Goal: Navigation & Orientation: Find specific page/section

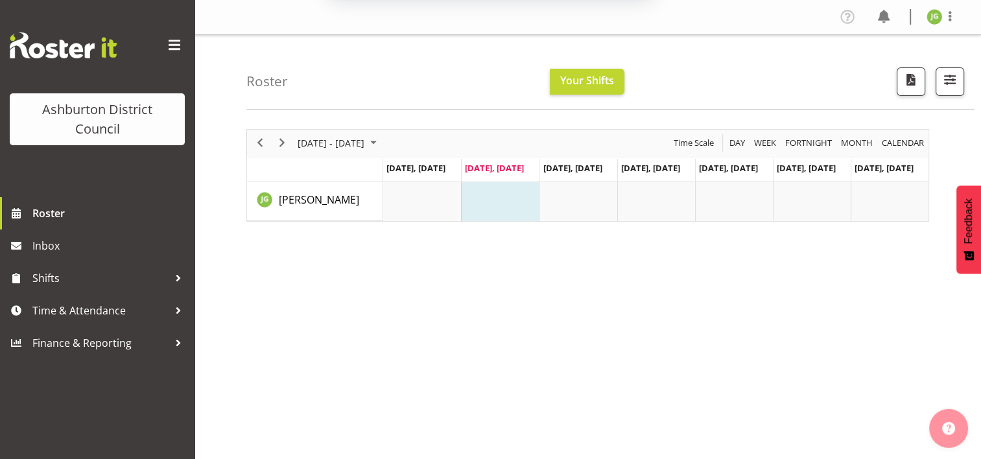
click at [650, 296] on div "August 11 - 17, 2025 Today Day Week Fortnight Month calendar Month Agenda Time …" at bounding box center [613, 378] width 735 height 519
click at [522, 84] on button "Later" at bounding box center [518, 83] width 58 height 32
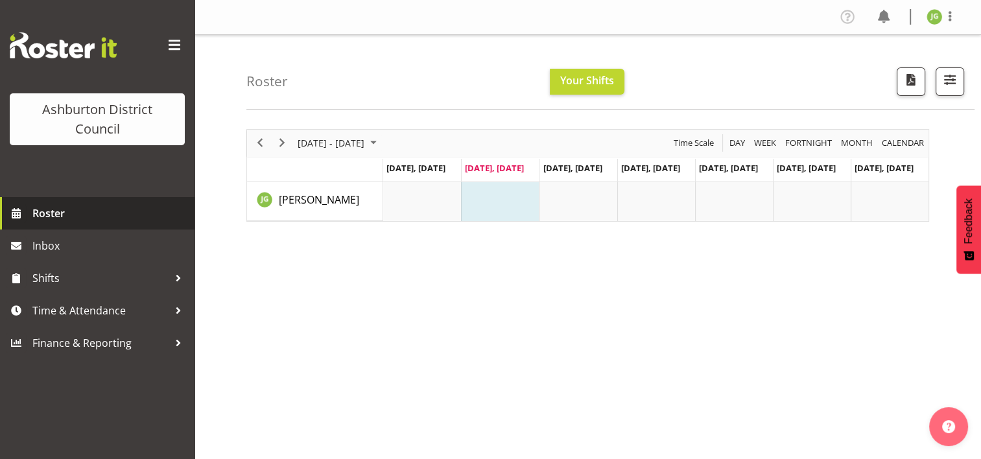
click at [53, 212] on span "Roster" at bounding box center [110, 213] width 156 height 19
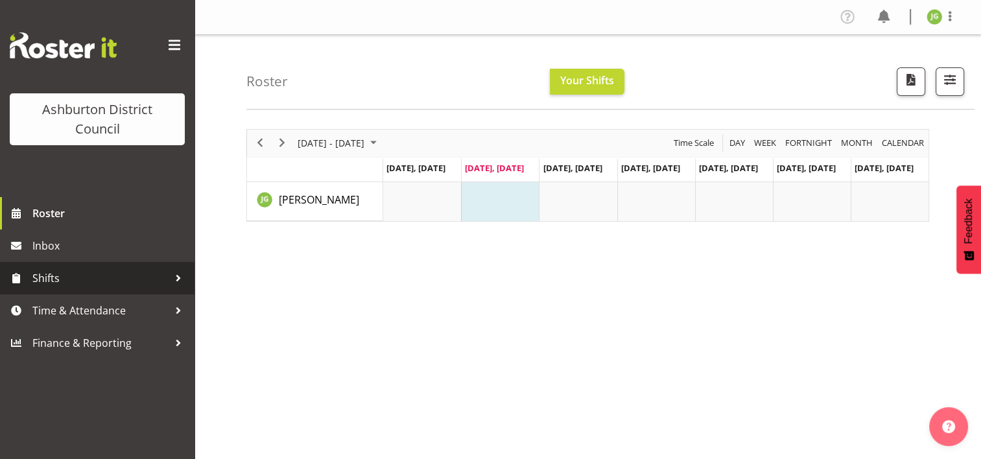
click at [40, 278] on span "Shifts" at bounding box center [100, 277] width 136 height 19
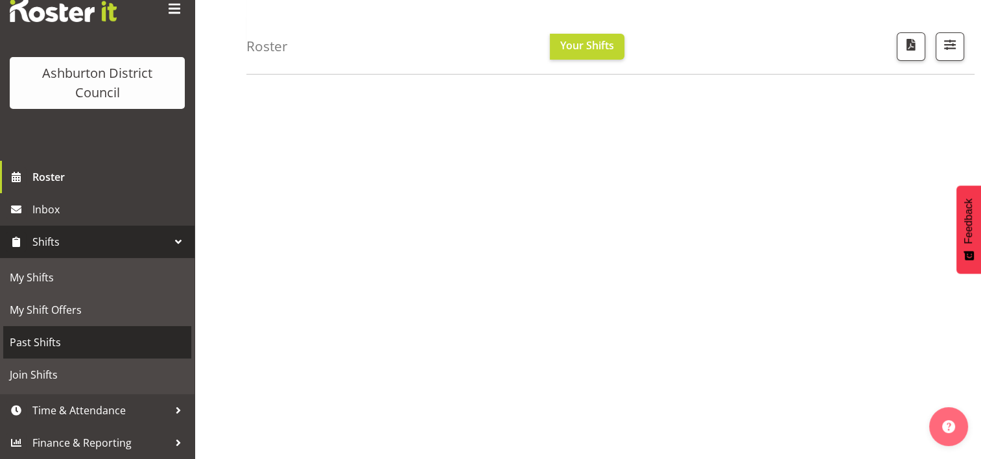
scroll to position [179, 0]
click at [171, 244] on div at bounding box center [178, 241] width 19 height 19
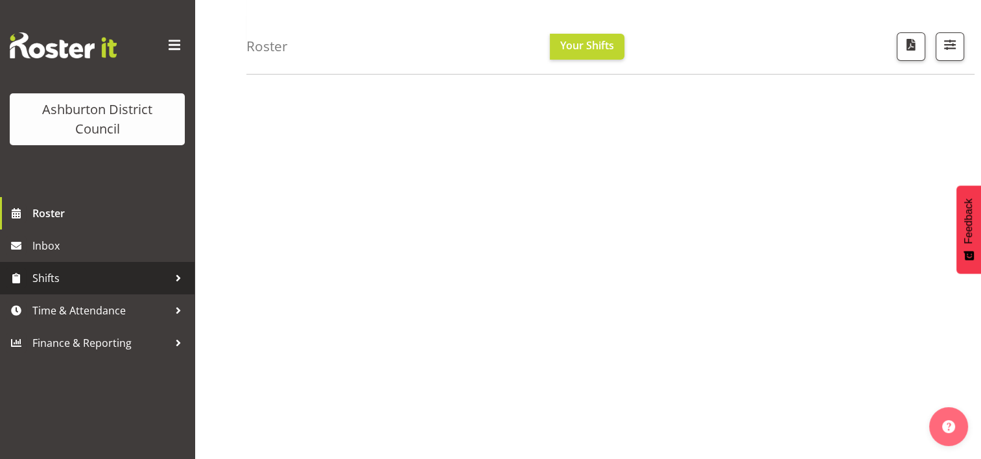
scroll to position [0, 0]
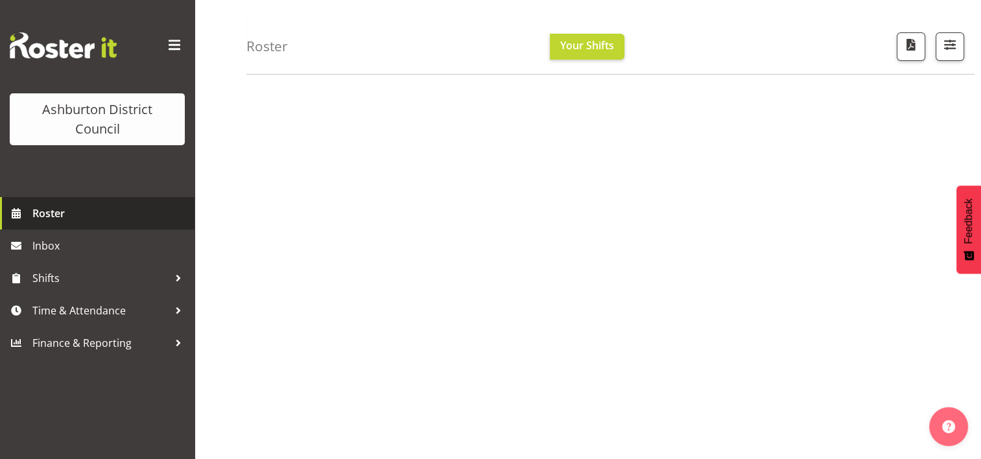
click at [165, 218] on span "Roster" at bounding box center [110, 213] width 156 height 19
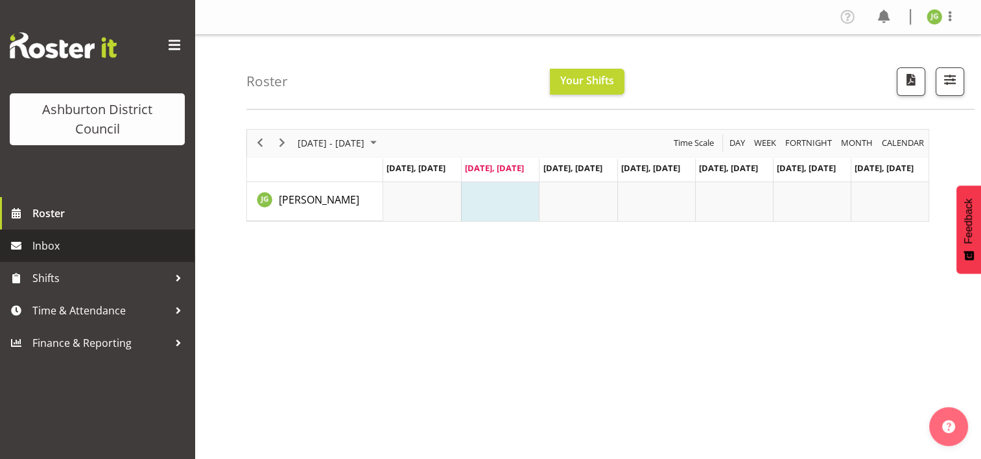
click at [52, 246] on span "Inbox" at bounding box center [110, 245] width 156 height 19
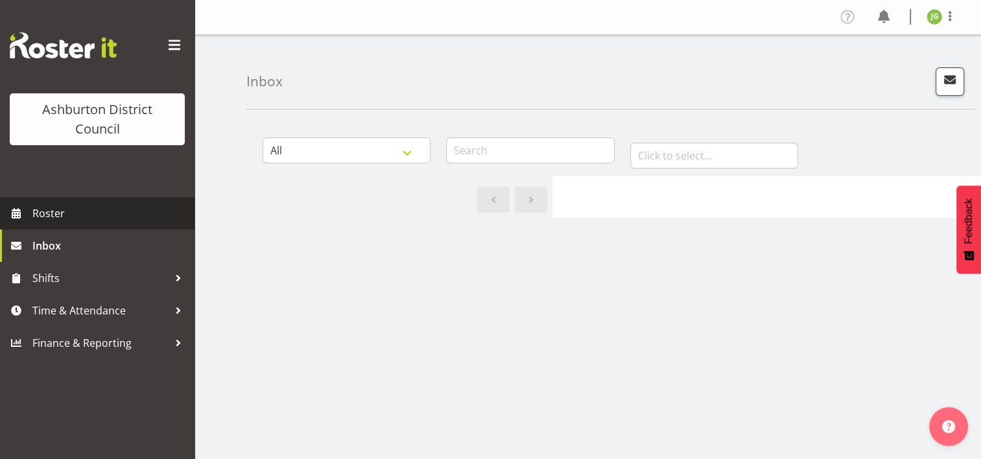
click at [41, 215] on span "Roster" at bounding box center [110, 213] width 156 height 19
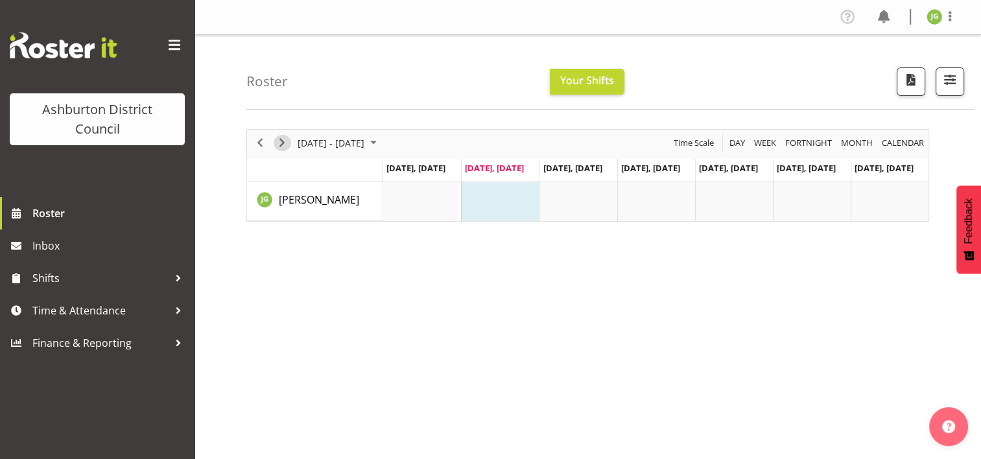
click at [283, 145] on span "Next" at bounding box center [282, 143] width 16 height 16
click at [263, 145] on span "Previous" at bounding box center [260, 143] width 16 height 16
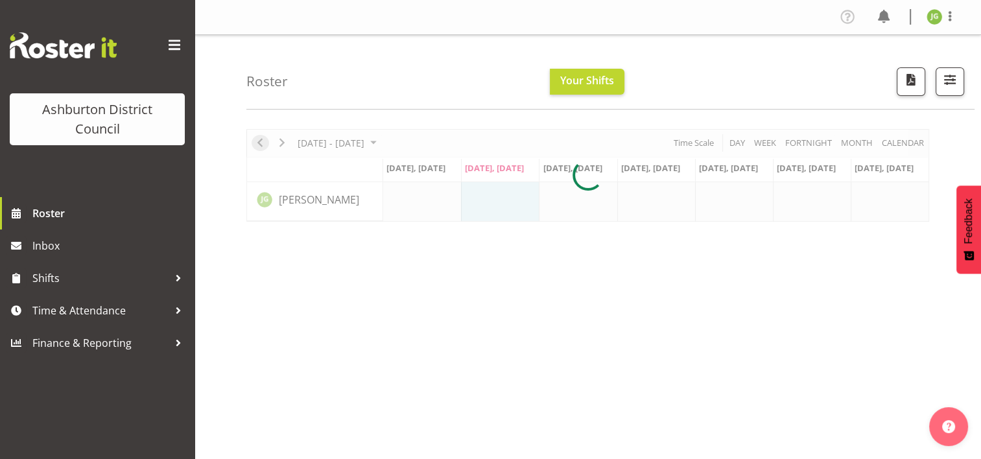
click at [263, 145] on div at bounding box center [587, 175] width 683 height 93
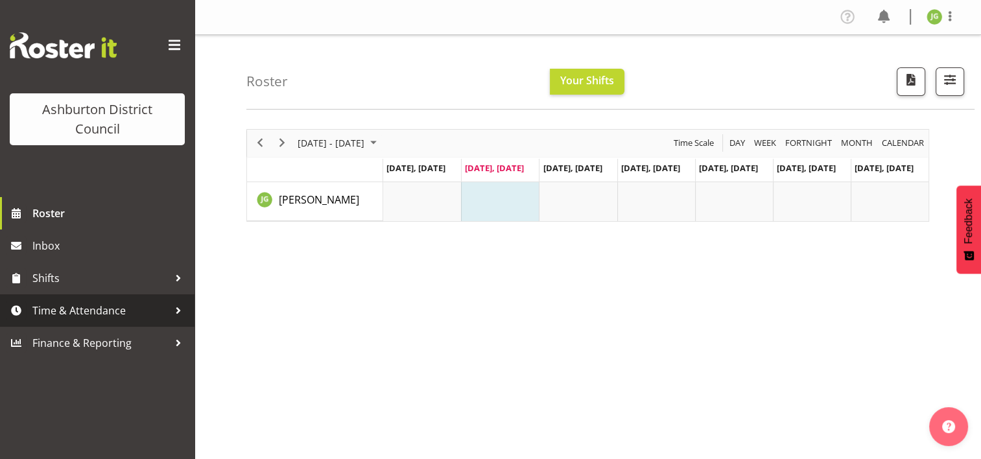
click at [52, 314] on span "Time & Attendance" at bounding box center [100, 310] width 136 height 19
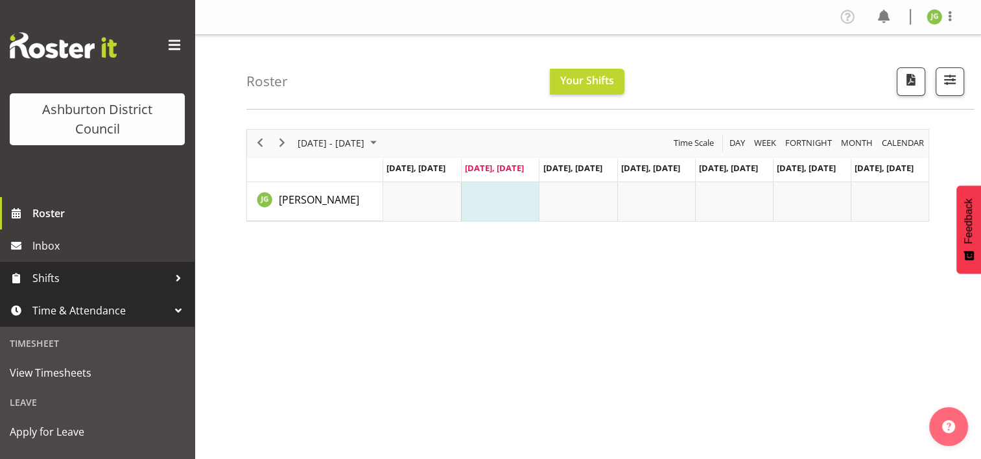
click at [169, 280] on div at bounding box center [178, 277] width 19 height 19
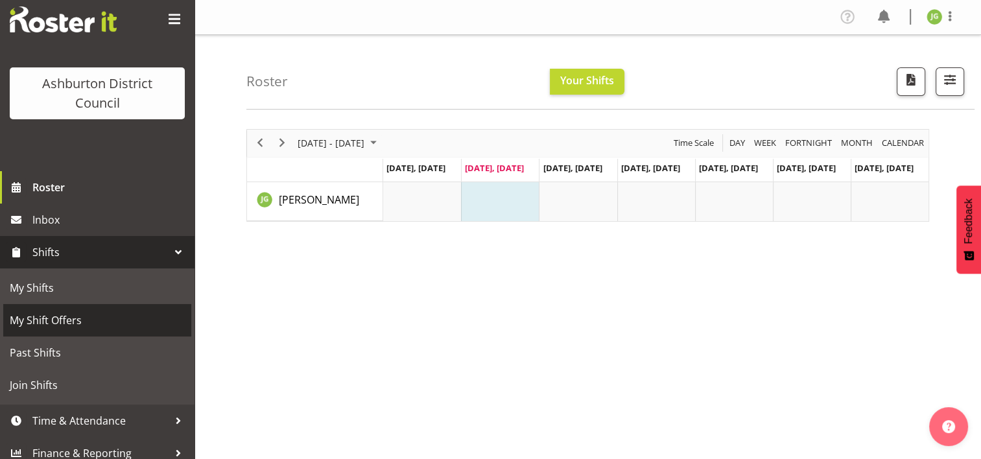
scroll to position [36, 0]
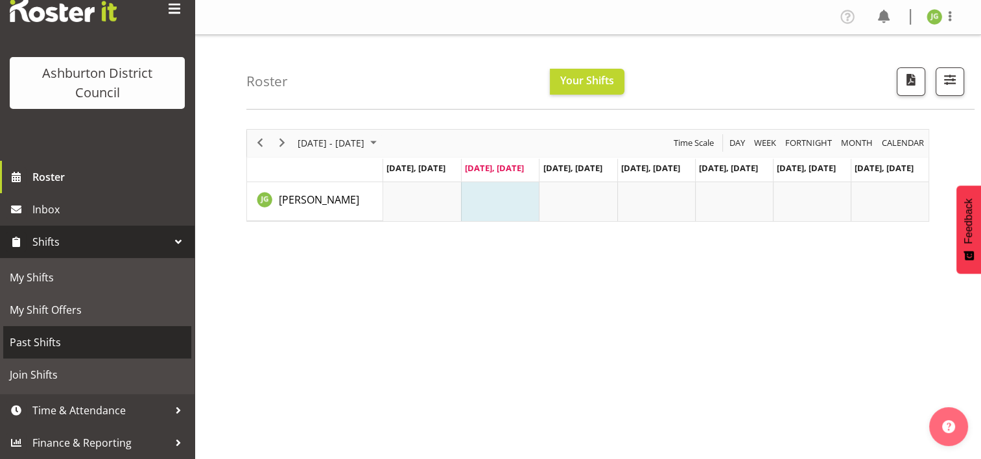
click at [34, 342] on span "Past Shifts" at bounding box center [97, 342] width 175 height 19
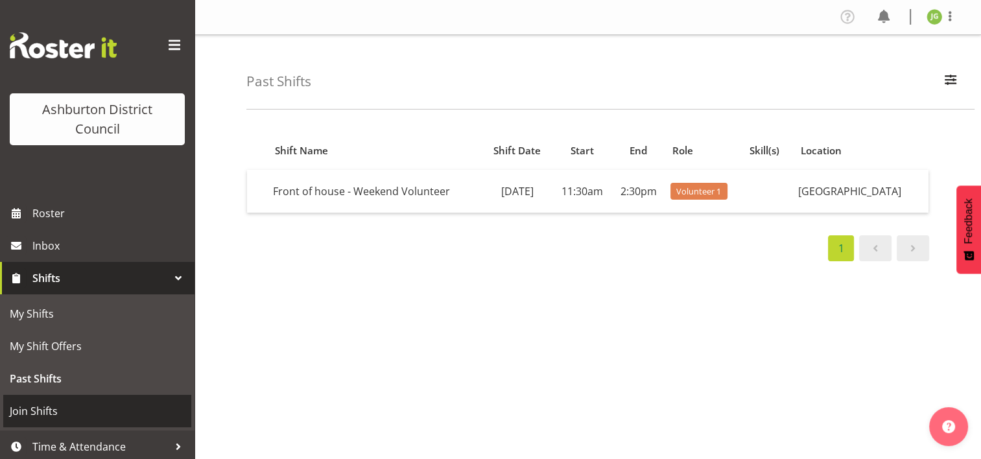
click at [47, 412] on span "Join Shifts" at bounding box center [97, 410] width 175 height 19
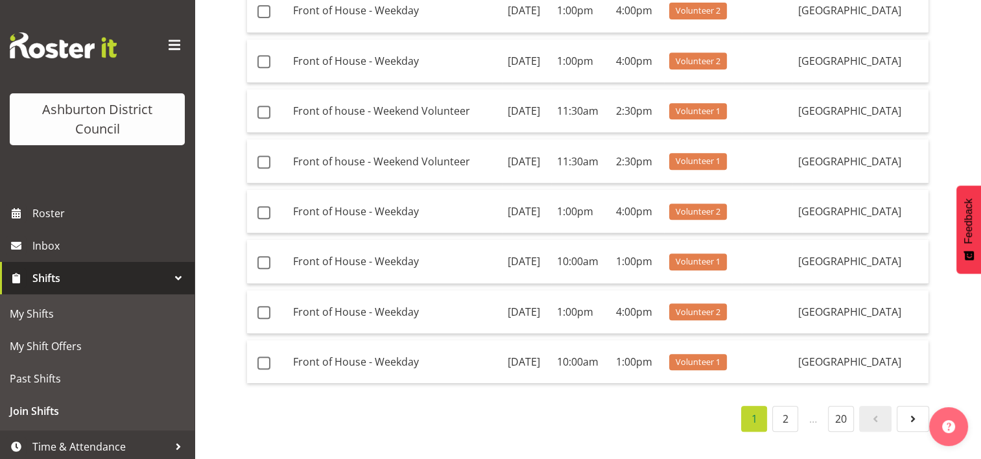
scroll to position [633, 0]
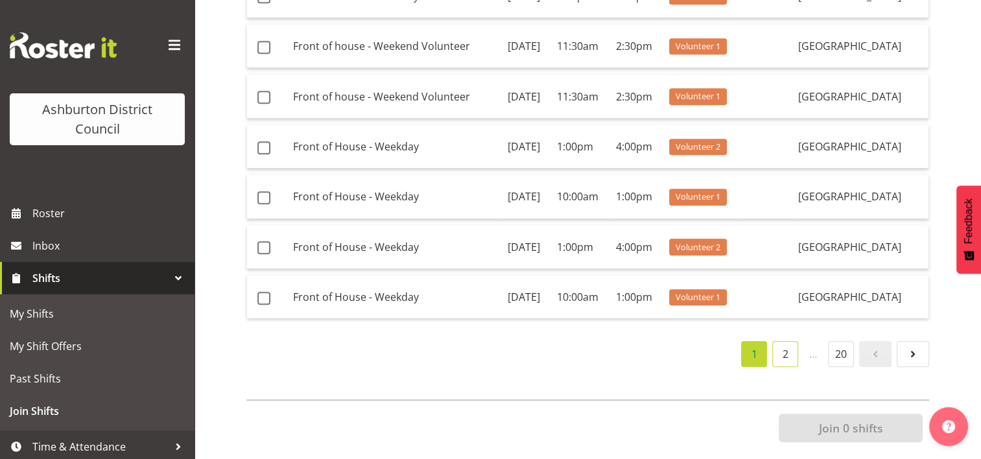
click at [784, 342] on link "2" at bounding box center [785, 354] width 26 height 26
click at [786, 347] on link "3" at bounding box center [785, 354] width 26 height 26
click at [786, 345] on link "4" at bounding box center [785, 354] width 26 height 26
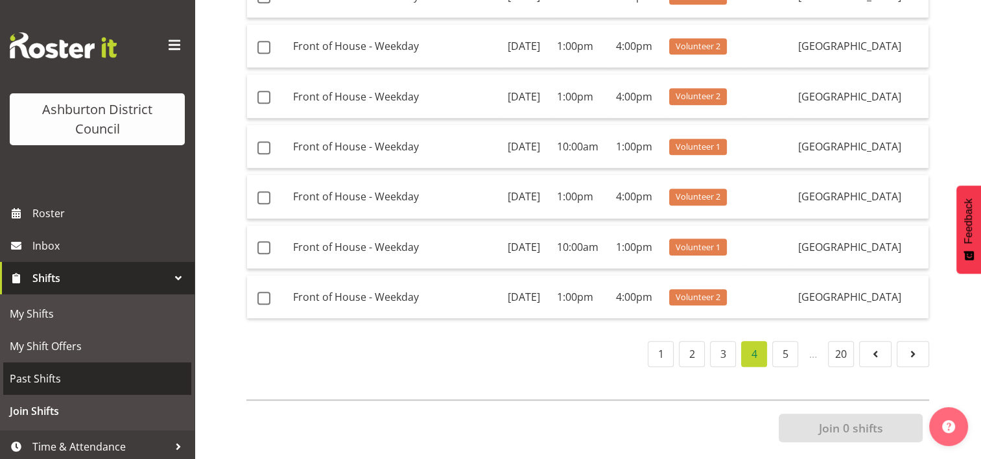
scroll to position [36, 0]
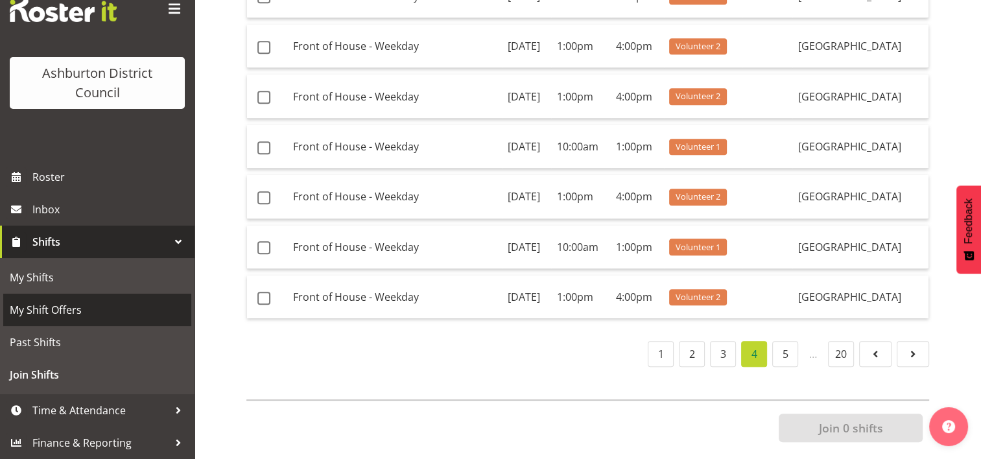
click at [76, 310] on span "My Shift Offers" at bounding box center [97, 309] width 175 height 19
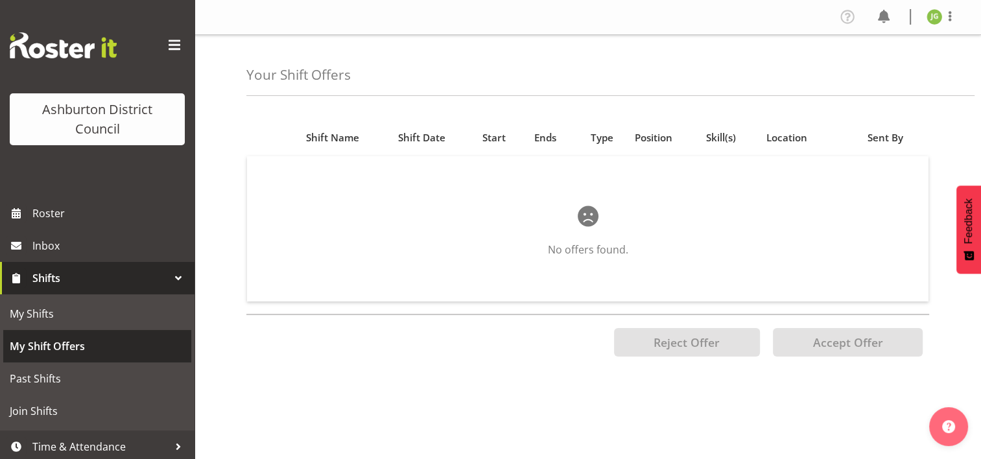
click at [45, 353] on span "My Shift Offers" at bounding box center [97, 345] width 175 height 19
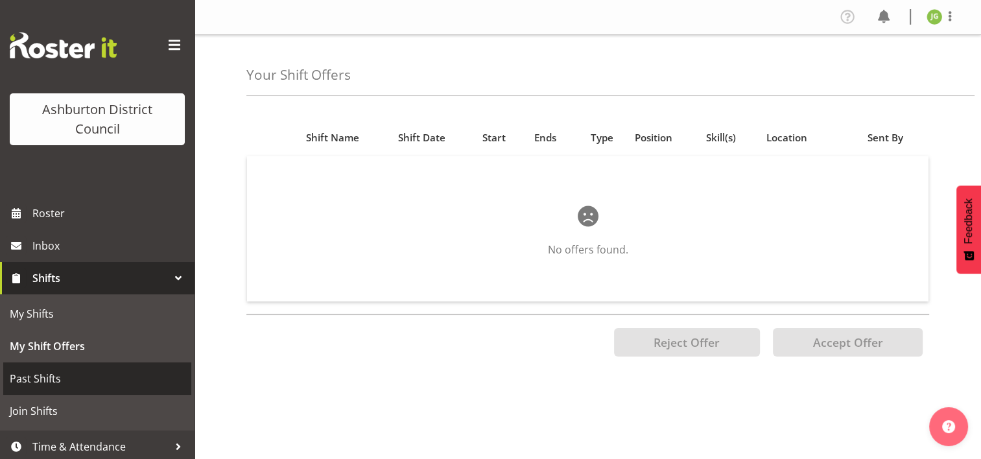
click at [37, 375] on span "Past Shifts" at bounding box center [97, 378] width 175 height 19
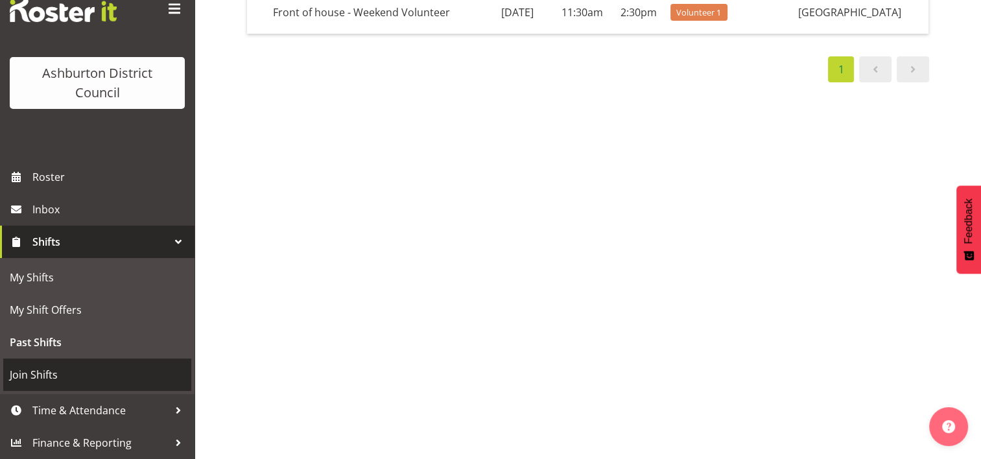
scroll to position [189, 0]
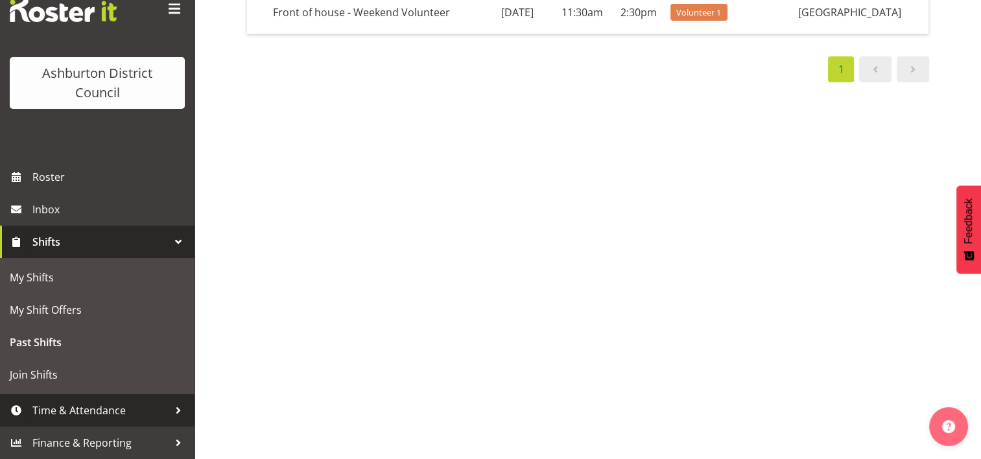
click at [117, 412] on span "Time & Attendance" at bounding box center [100, 410] width 136 height 19
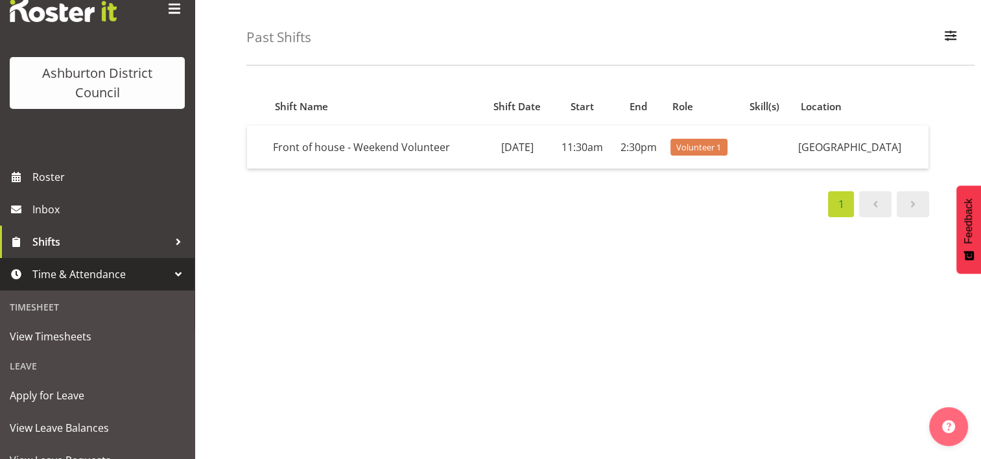
scroll to position [0, 0]
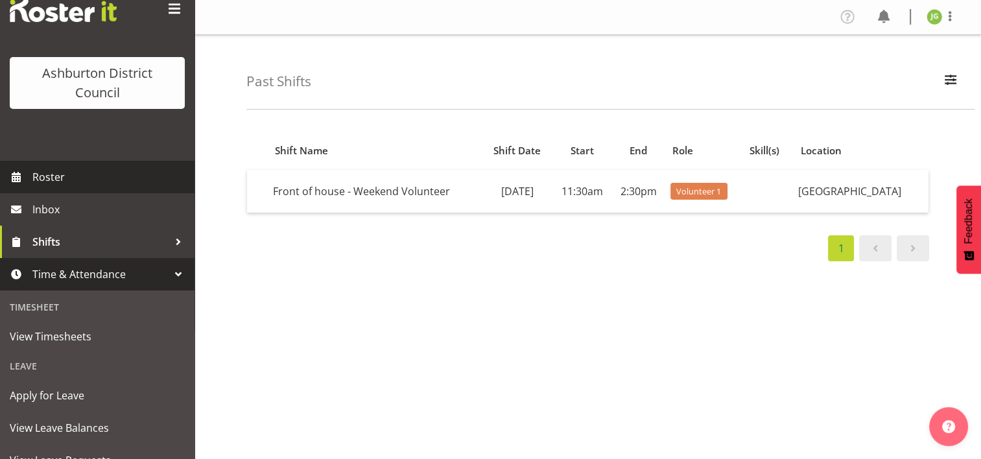
click at [53, 181] on span "Roster" at bounding box center [110, 176] width 156 height 19
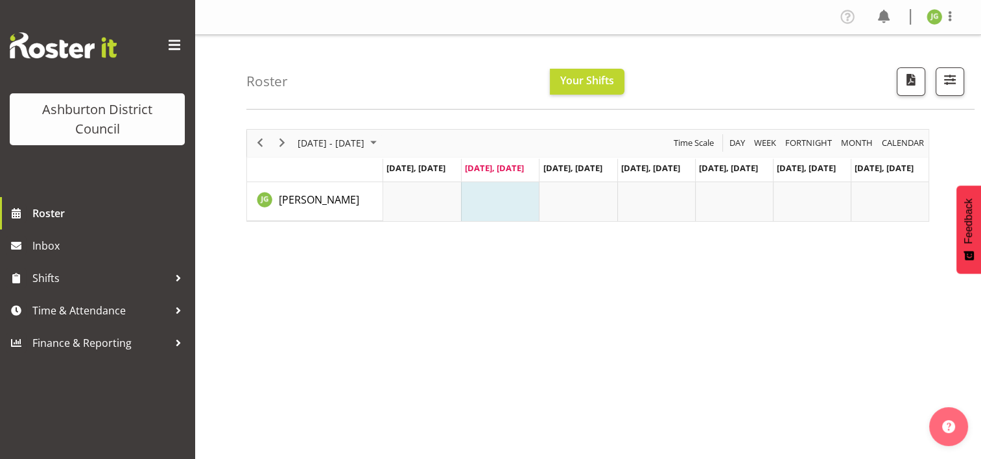
click at [178, 49] on span at bounding box center [174, 45] width 21 height 21
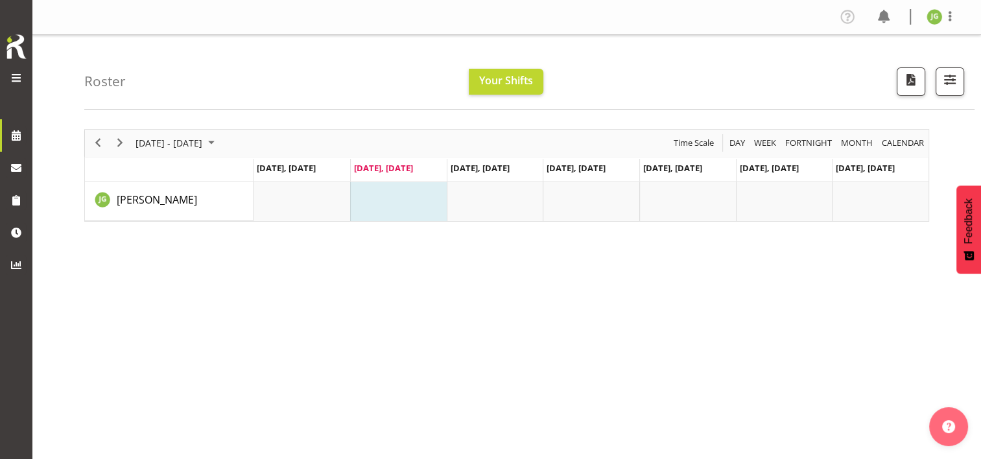
click at [16, 77] on span at bounding box center [16, 78] width 16 height 16
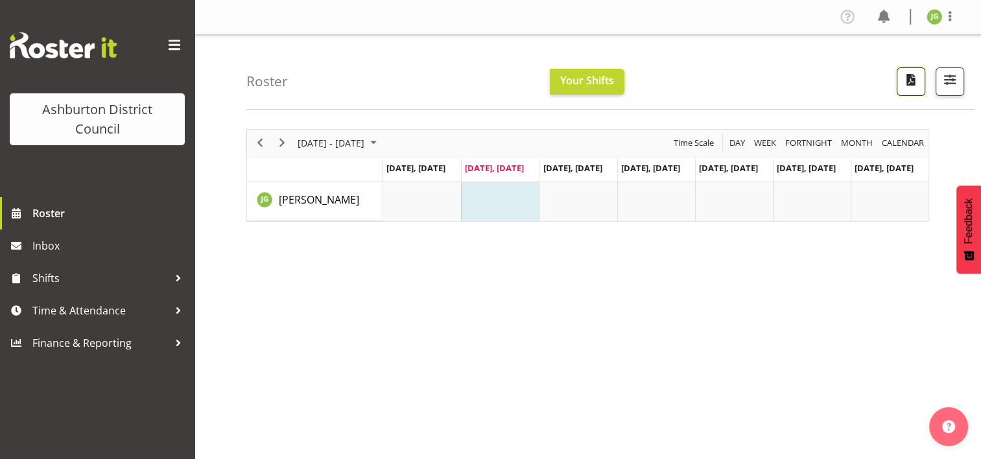
click at [910, 84] on span "button" at bounding box center [910, 79] width 17 height 17
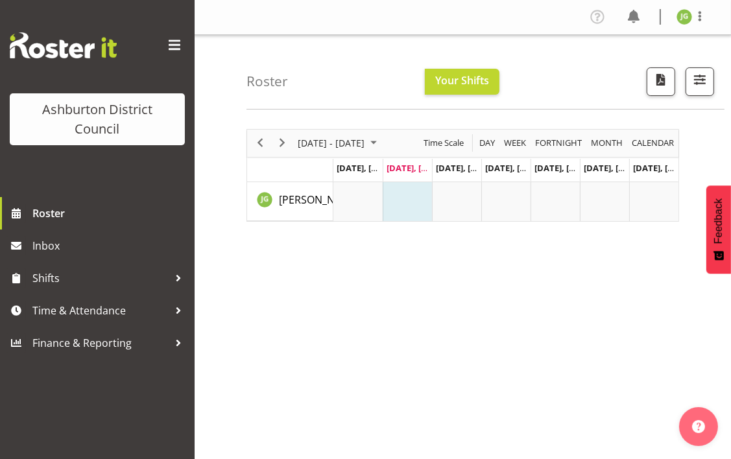
click at [580, 67] on div "Roster Your Shifts 1 Locations [GEOGRAPHIC_DATA] [GEOGRAPHIC_DATA] Library Sele…" at bounding box center [485, 72] width 478 height 75
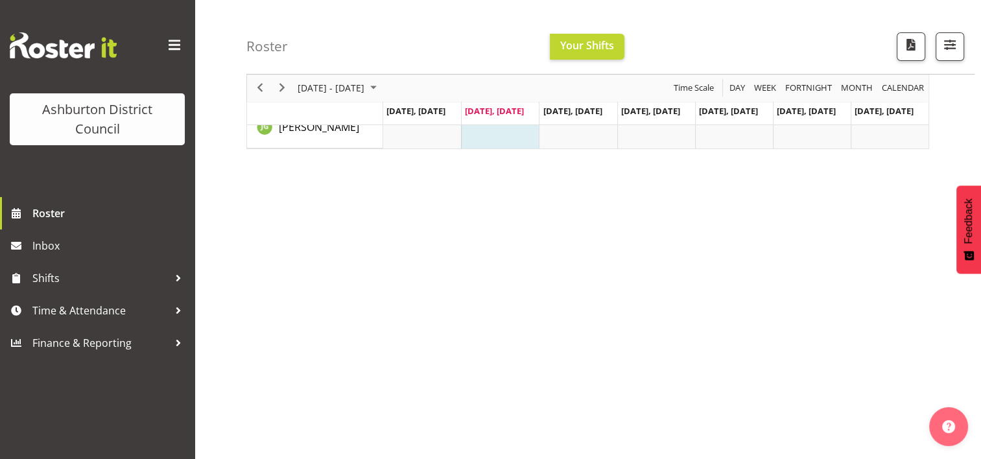
scroll to position [179, 0]
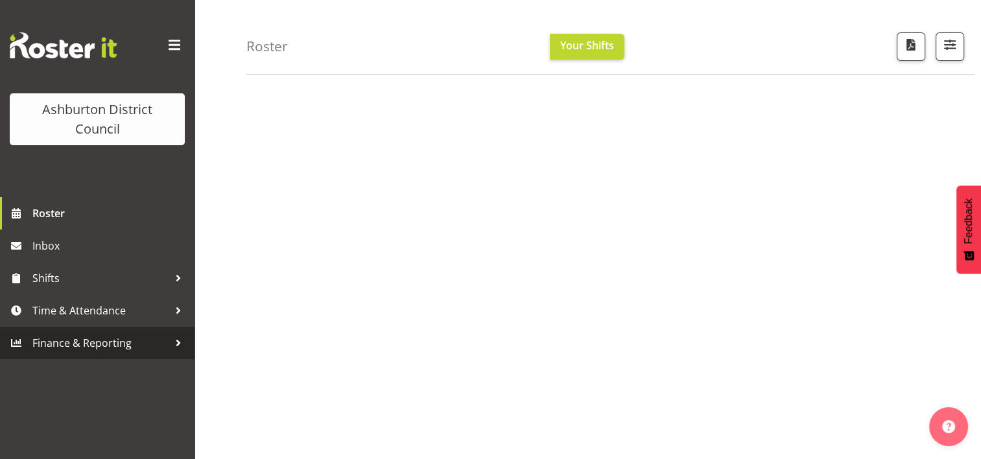
click at [178, 346] on div at bounding box center [178, 342] width 19 height 19
click at [56, 345] on span "Finance & Reporting" at bounding box center [100, 342] width 136 height 19
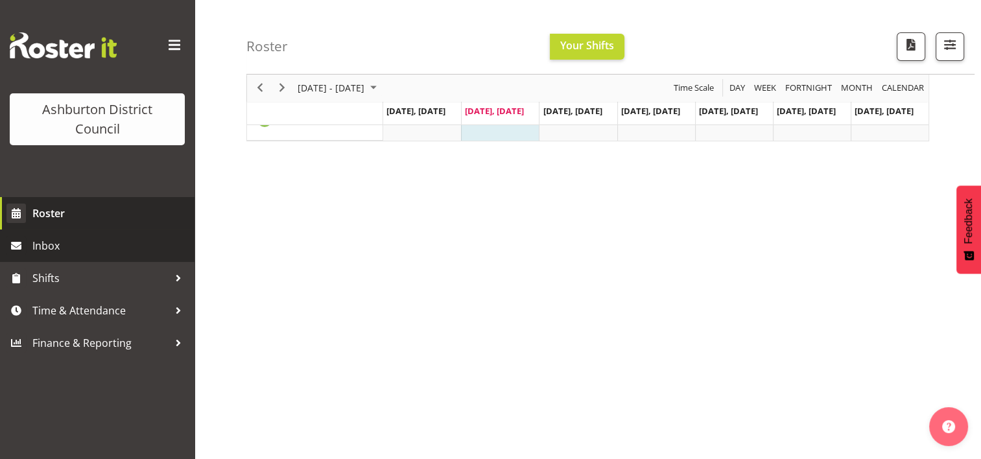
scroll to position [0, 0]
